Goal: Transaction & Acquisition: Purchase product/service

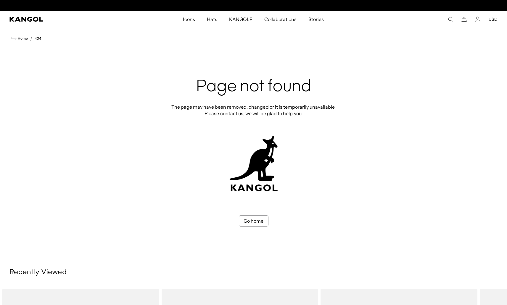
scroll to position [0, 122]
